Goal: Information Seeking & Learning: Learn about a topic

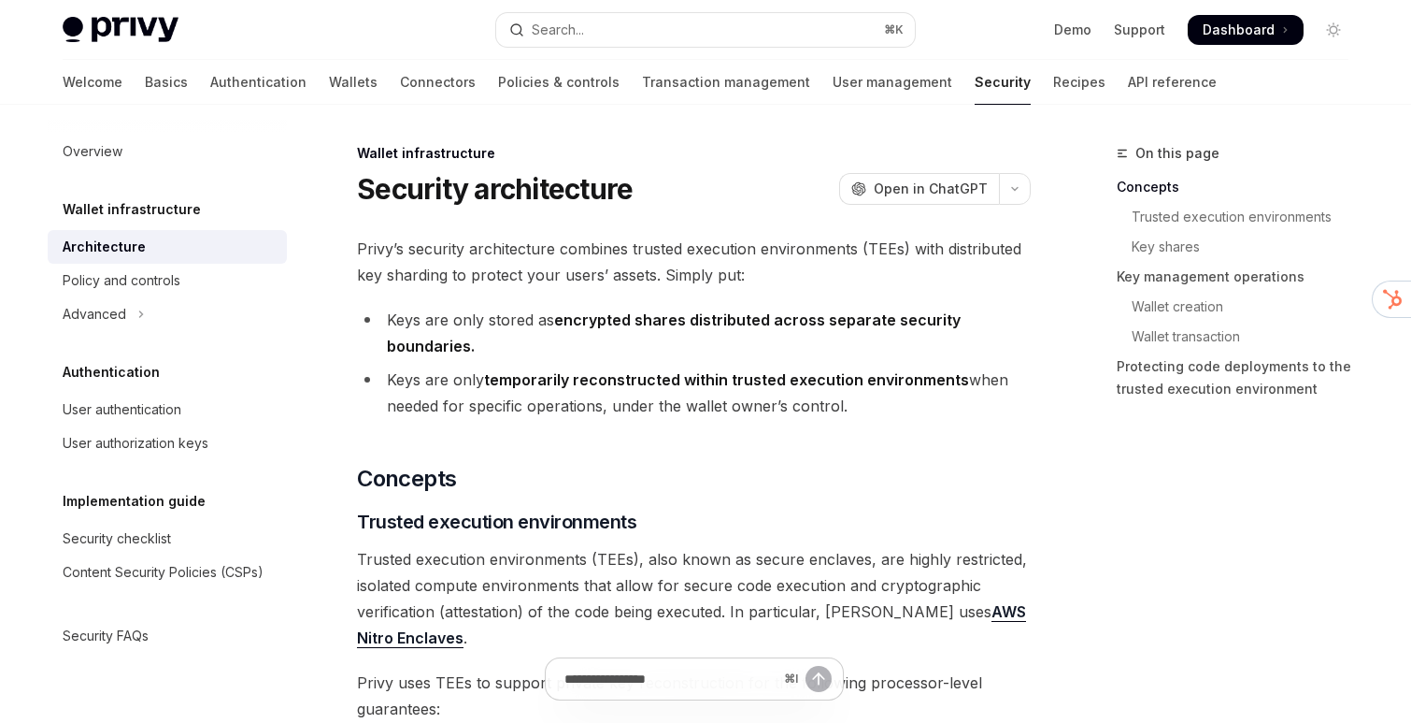
type textarea "*"
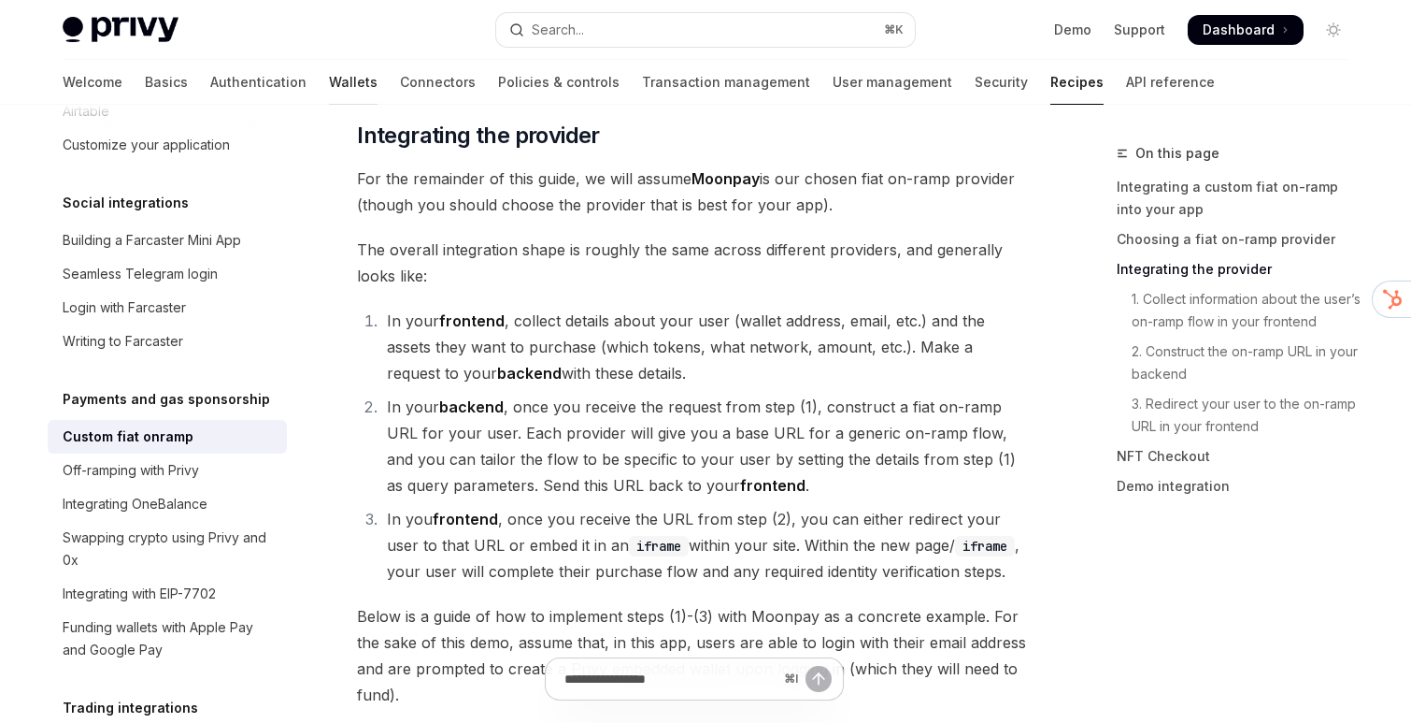
click at [329, 88] on link "Wallets" at bounding box center [353, 82] width 49 height 45
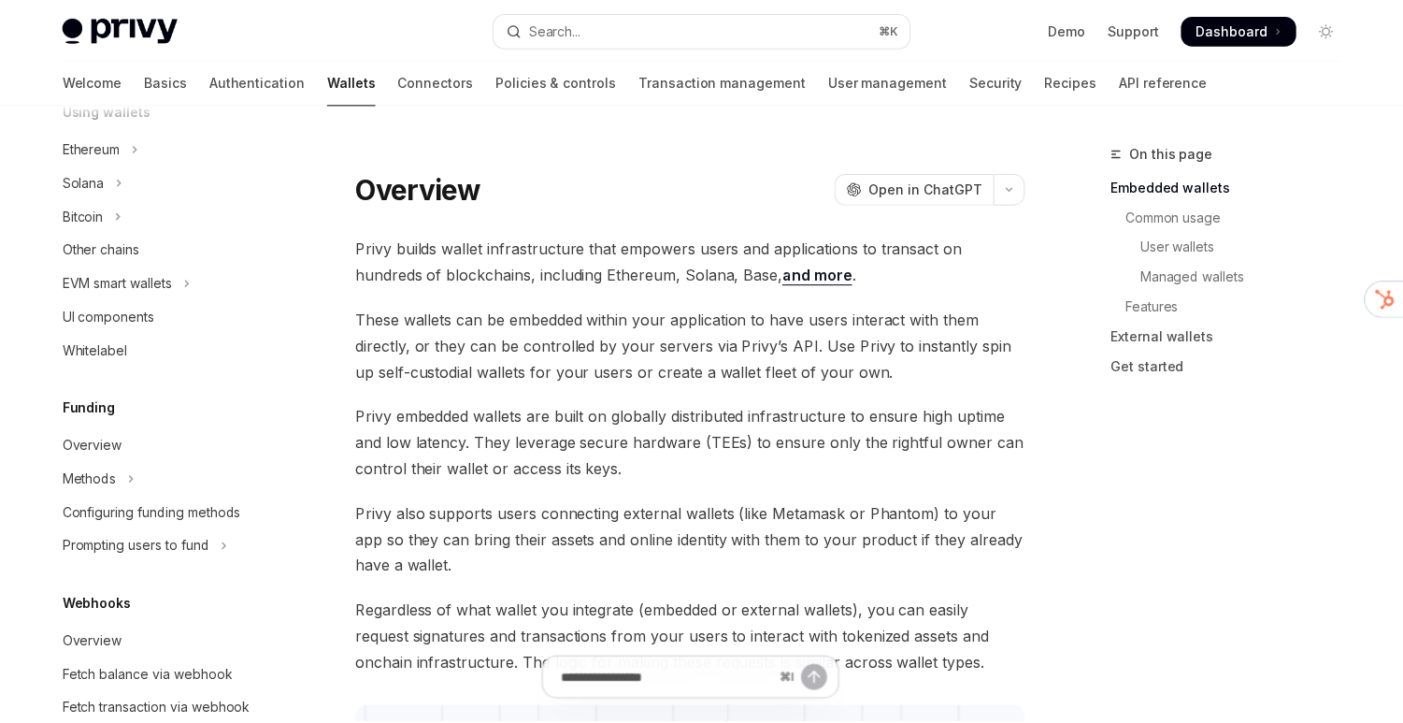
scroll to position [520, 0]
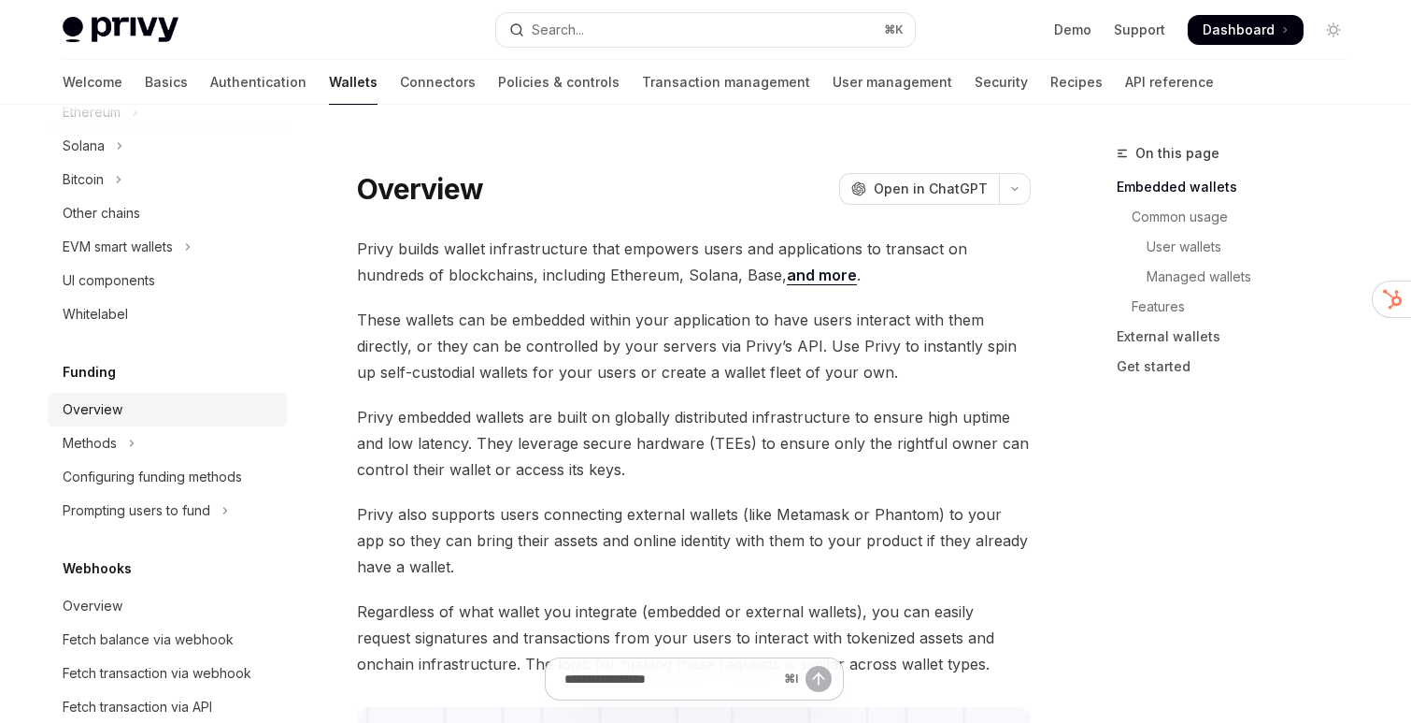
click at [150, 413] on div "Overview" at bounding box center [169, 409] width 213 height 22
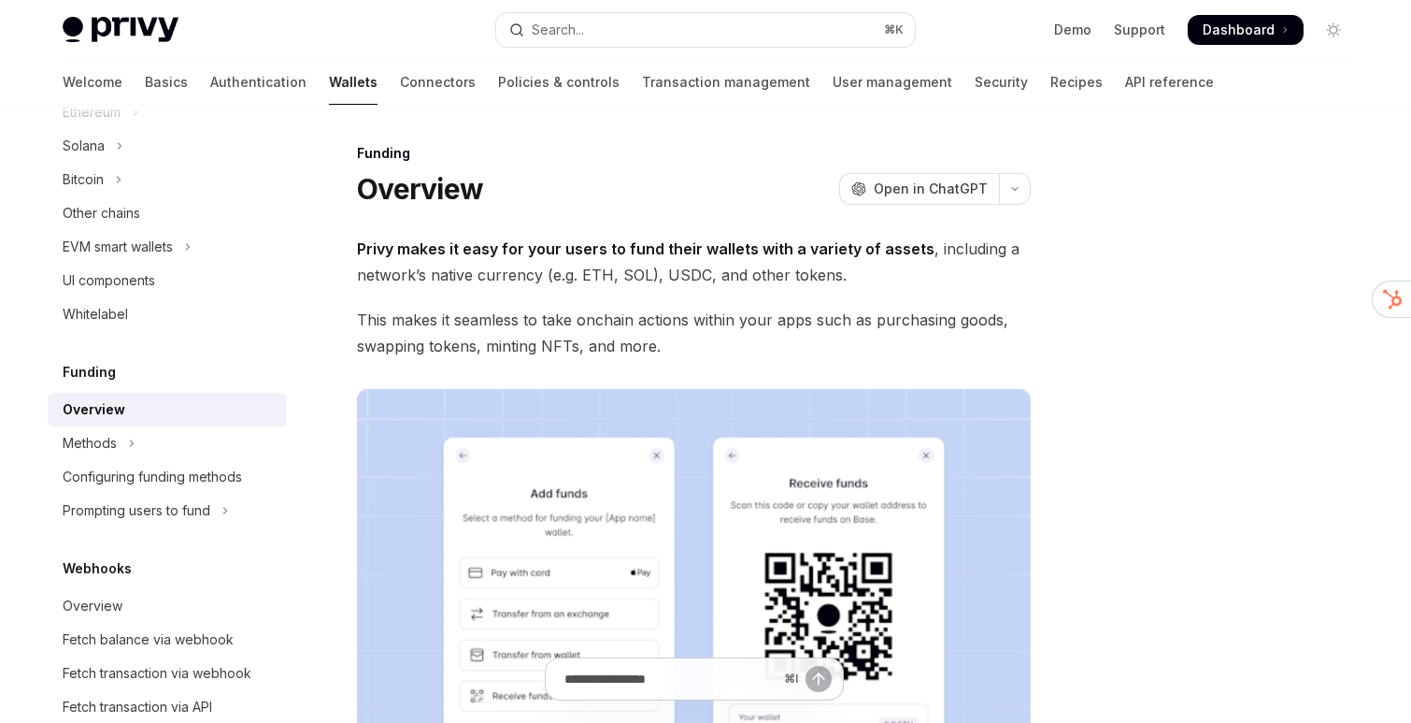
type textarea "*"
